Goal: Task Accomplishment & Management: Manage account settings

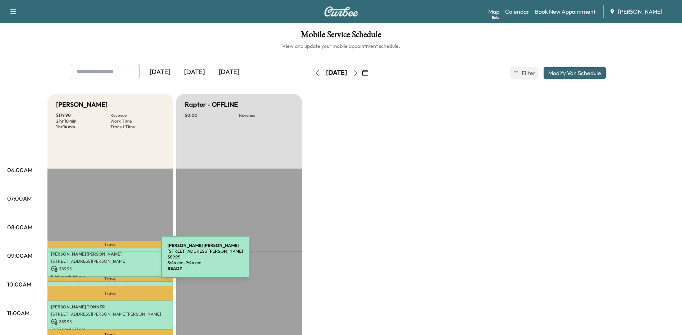
click at [107, 261] on p "[STREET_ADDRESS][PERSON_NAME]" at bounding box center [110, 262] width 119 height 6
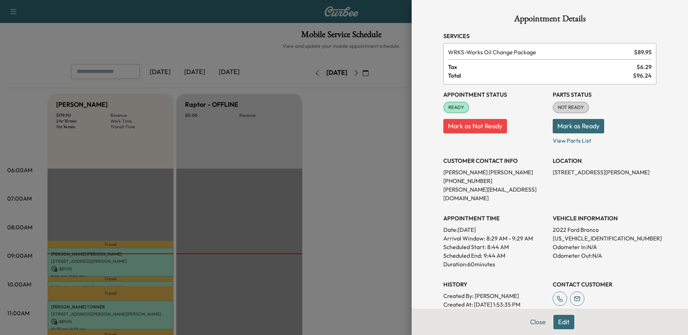
click at [346, 191] on div at bounding box center [344, 167] width 688 height 335
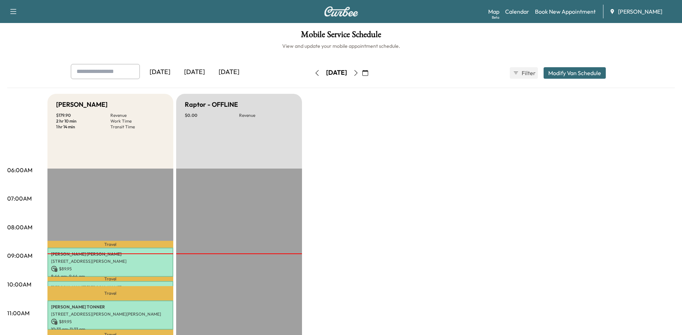
drag, startPoint x: 409, startPoint y: 125, endPoint x: 383, endPoint y: 70, distance: 60.6
click at [359, 73] on icon "button" at bounding box center [356, 73] width 6 height 6
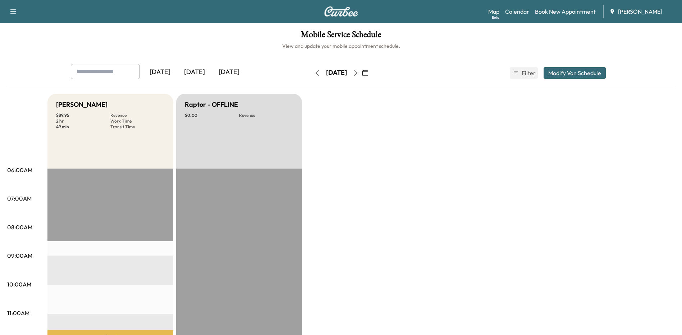
click at [314, 71] on icon "button" at bounding box center [317, 73] width 6 height 6
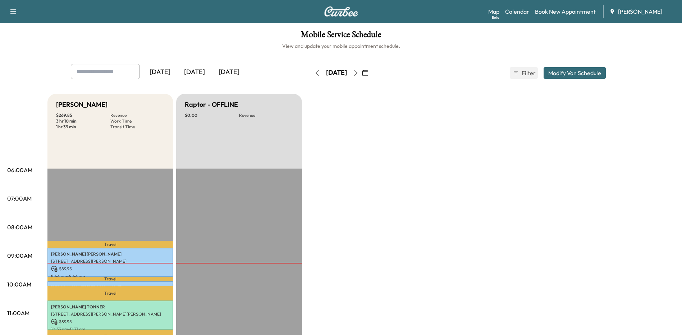
click at [359, 74] on icon "button" at bounding box center [356, 73] width 6 height 6
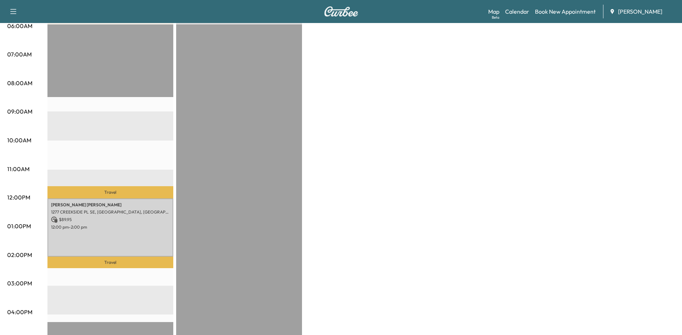
scroll to position [36, 0]
